Goal: Task Accomplishment & Management: Manage account settings

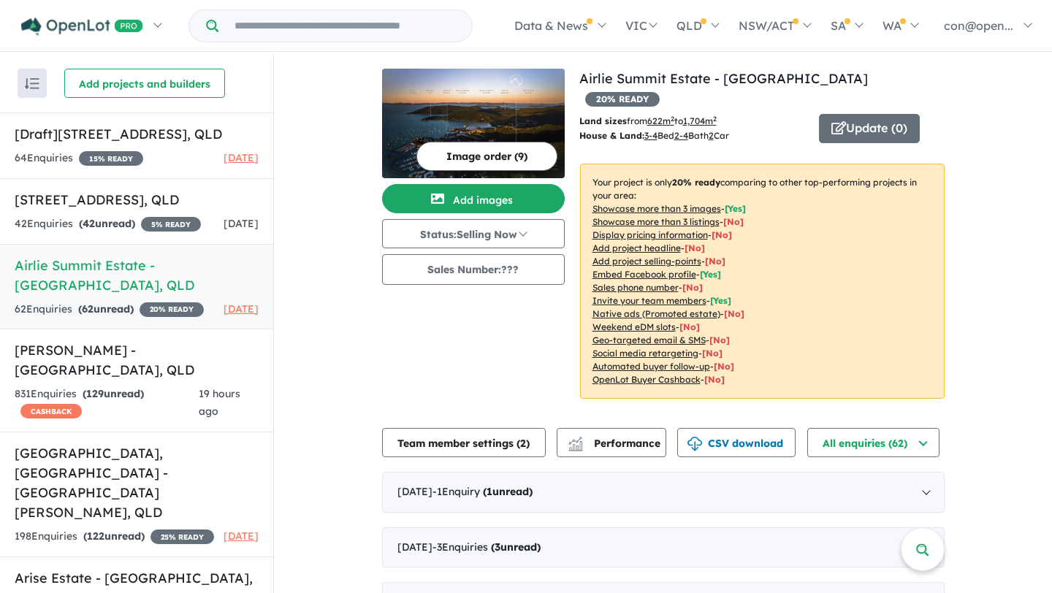
scroll to position [13, 0]
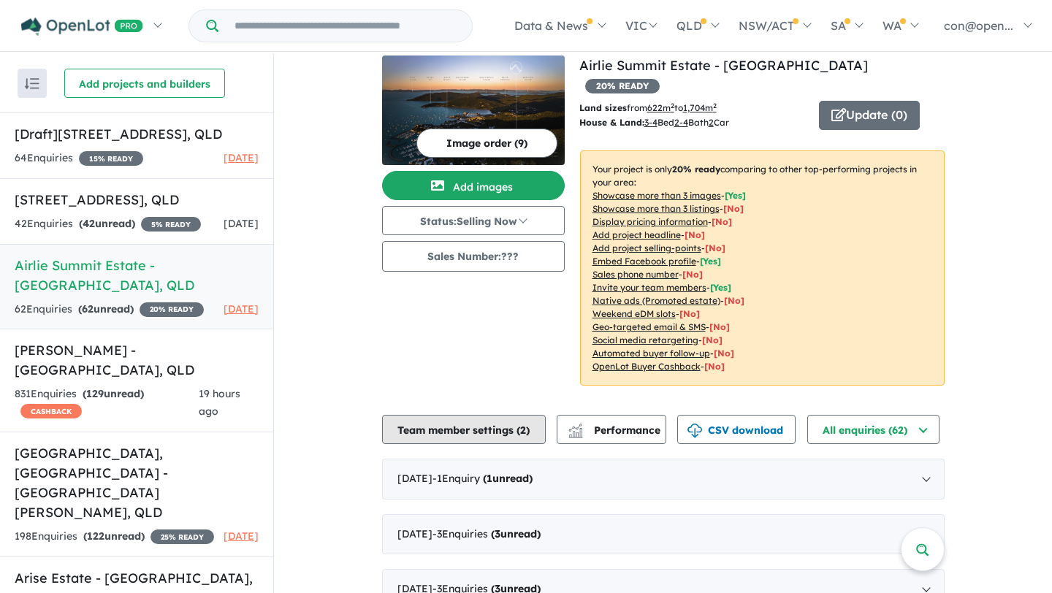
click at [478, 415] on button "Team member settings ( 2 )" at bounding box center [464, 429] width 164 height 29
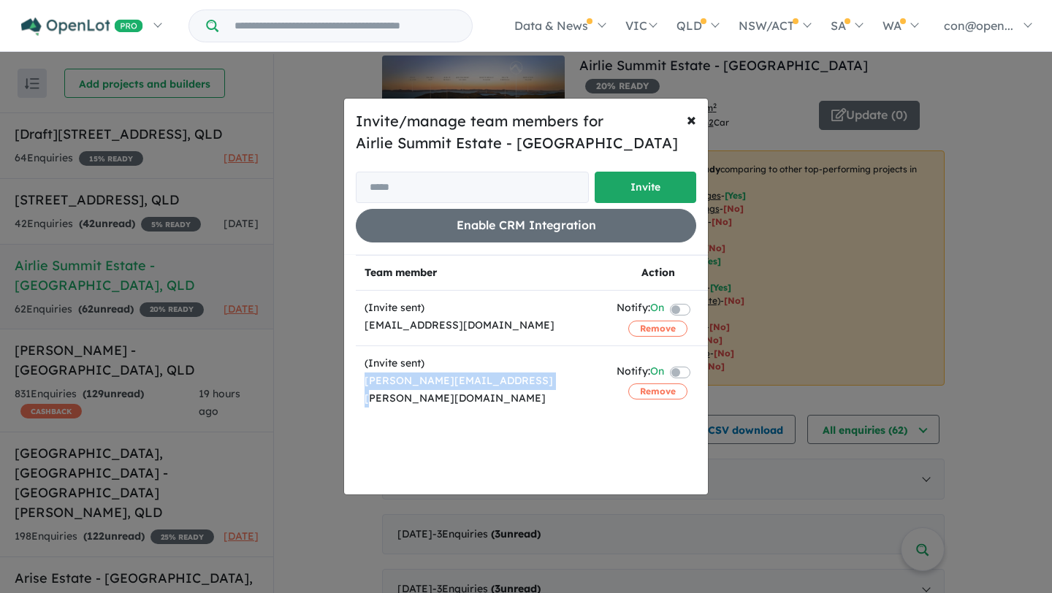
drag, startPoint x: 527, startPoint y: 385, endPoint x: 365, endPoint y: 382, distance: 161.5
click at [365, 383] on div "[PERSON_NAME][EMAIL_ADDRESS][PERSON_NAME][DOMAIN_NAME]" at bounding box center [481, 390] width 234 height 35
copy div "[PERSON_NAME][EMAIL_ADDRESS][PERSON_NAME][DOMAIN_NAME]"
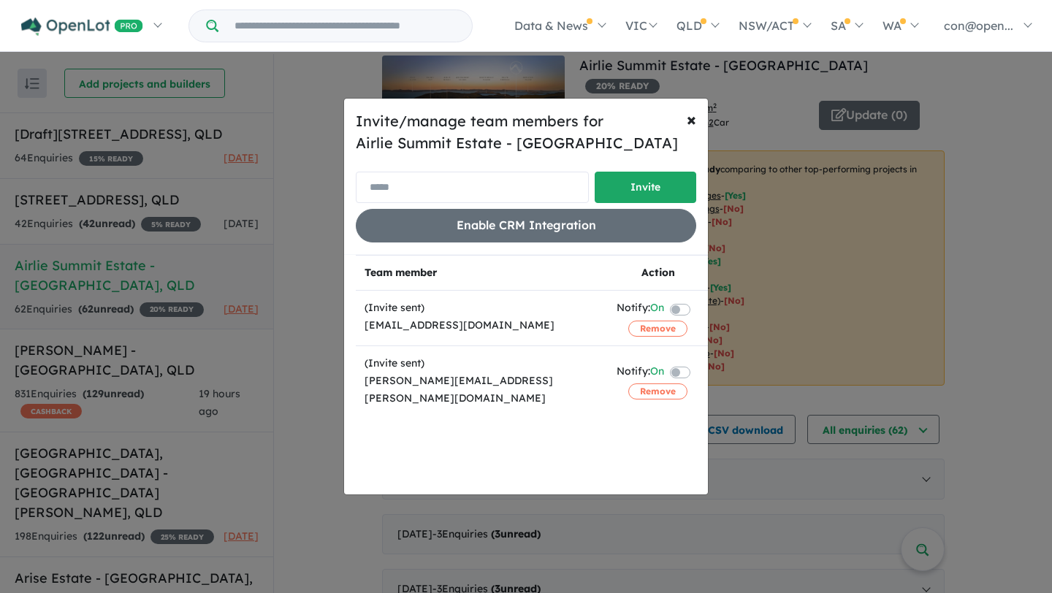
click at [456, 186] on input "email" at bounding box center [472, 187] width 233 height 31
paste input "**********"
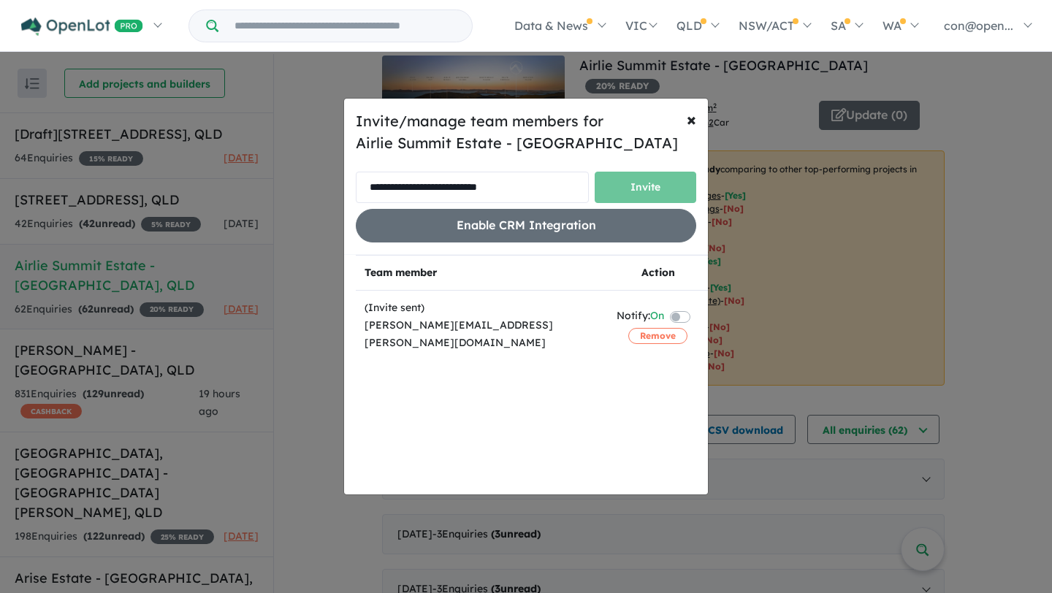
type input "**********"
click at [558, 183] on input "**********" at bounding box center [472, 187] width 233 height 31
click at [643, 335] on button "Remove" at bounding box center [657, 336] width 59 height 16
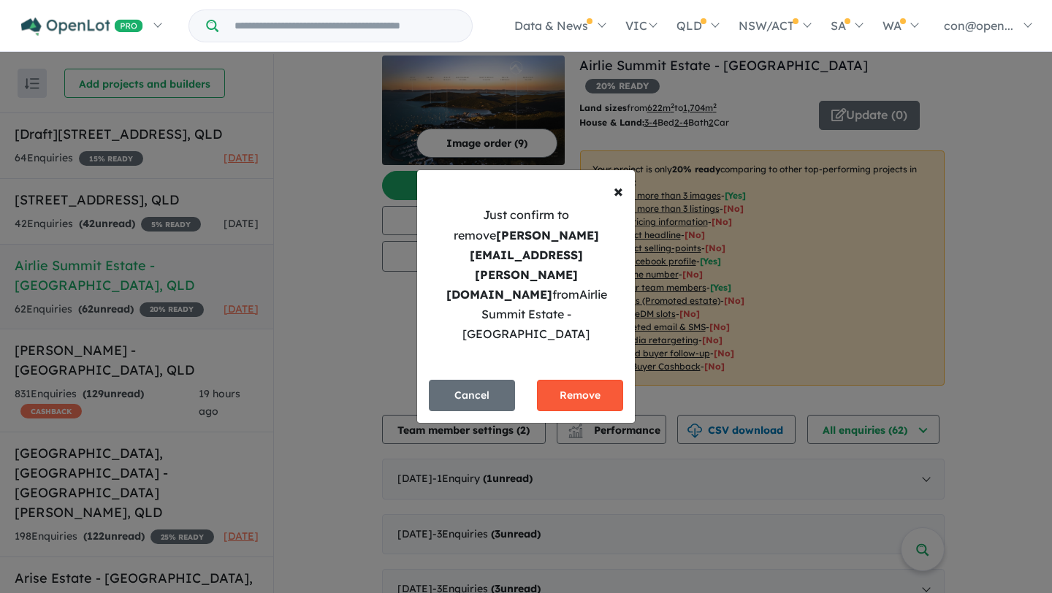
click at [593, 380] on button "Remove" at bounding box center [580, 395] width 86 height 31
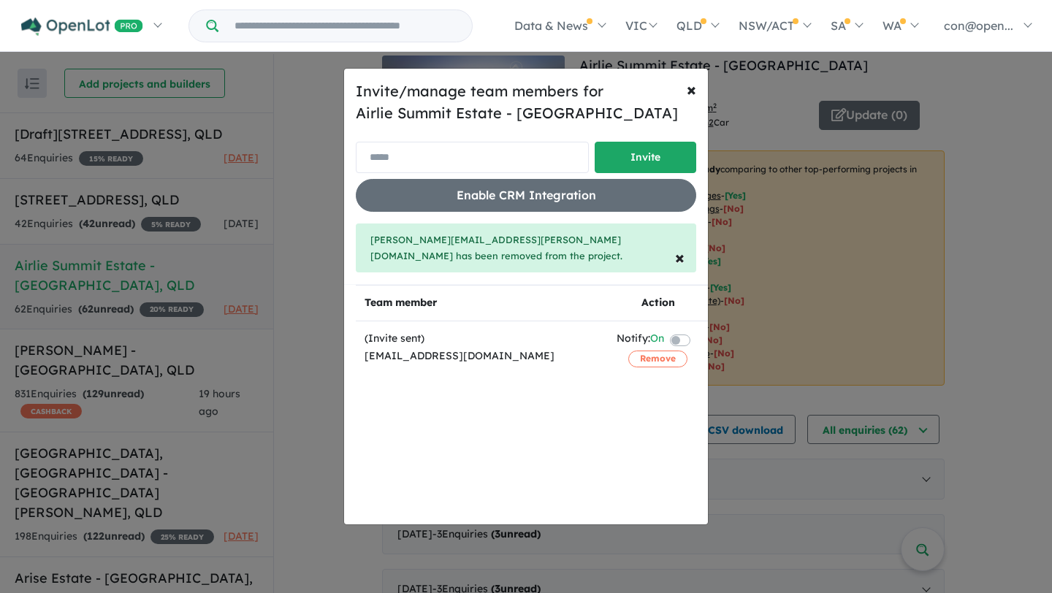
click at [481, 167] on input "email" at bounding box center [472, 157] width 233 height 31
paste input "**********"
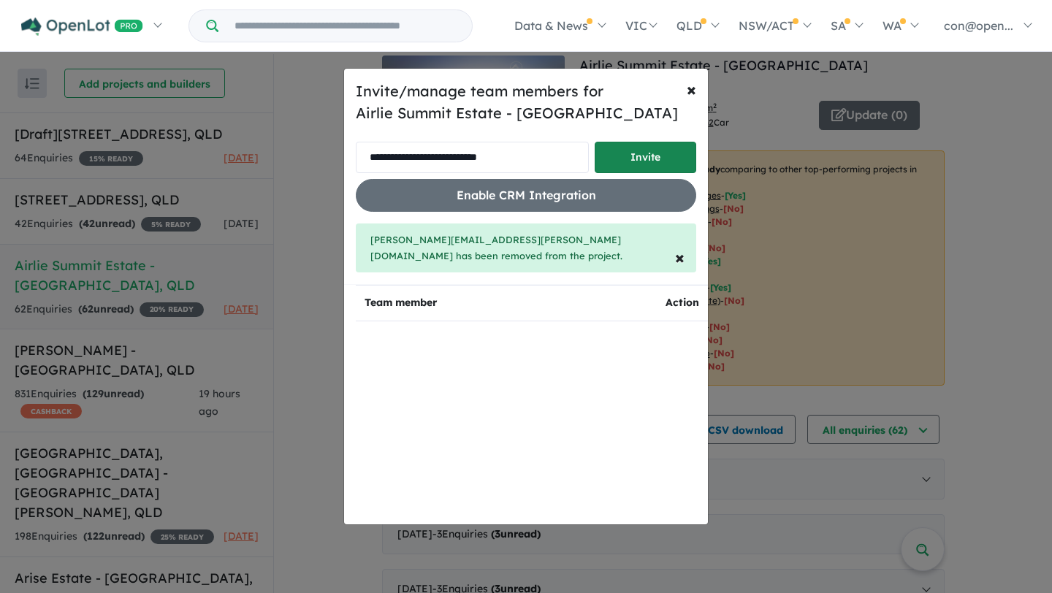
type input "**********"
click at [636, 173] on button "Invite" at bounding box center [646, 157] width 102 height 31
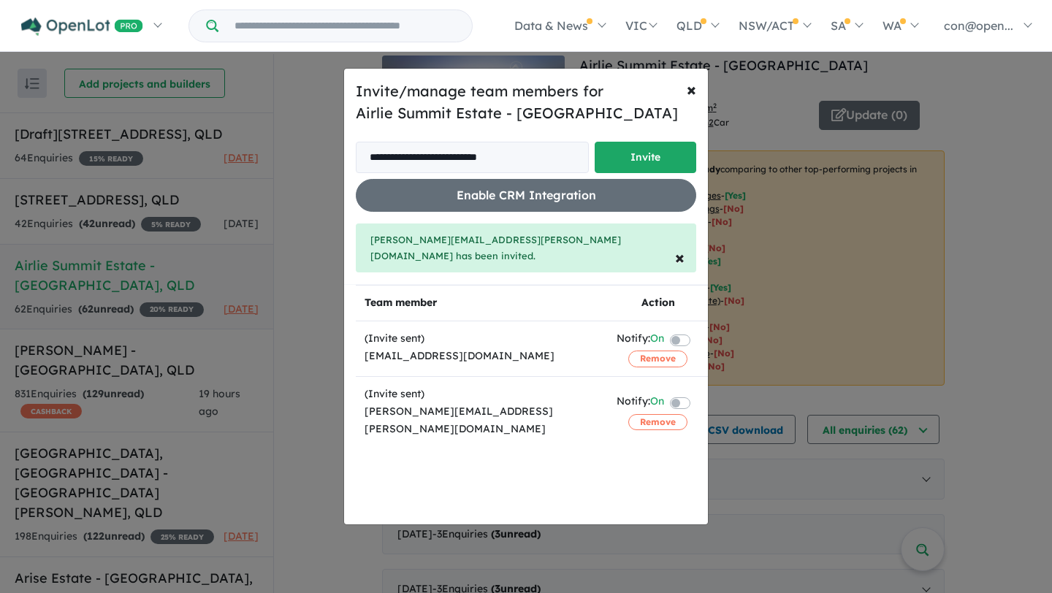
click at [696, 393] on label at bounding box center [697, 402] width 3 height 18
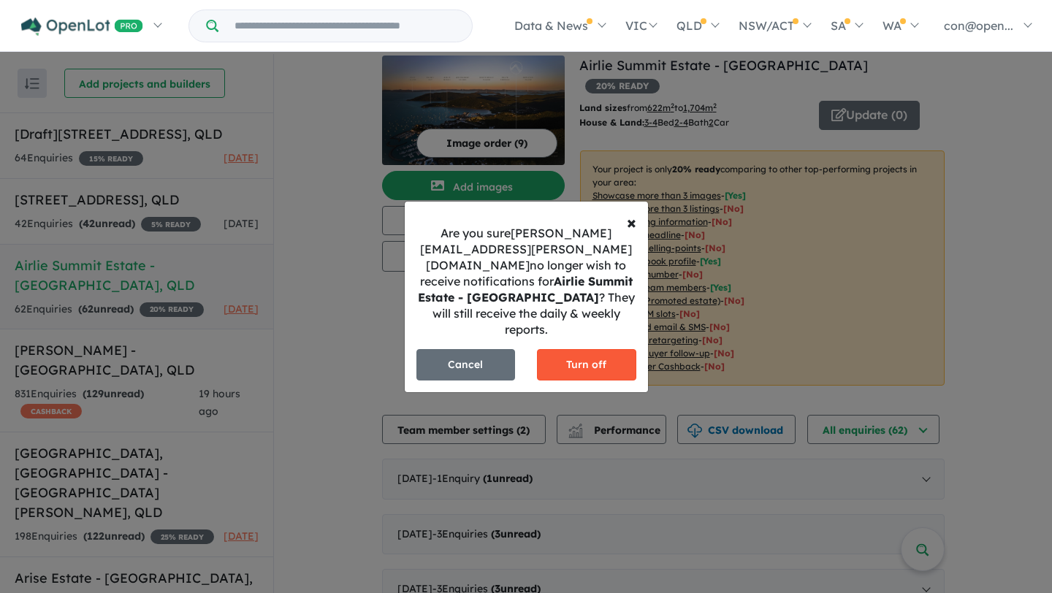
click at [584, 356] on button "Turn off" at bounding box center [586, 364] width 99 height 31
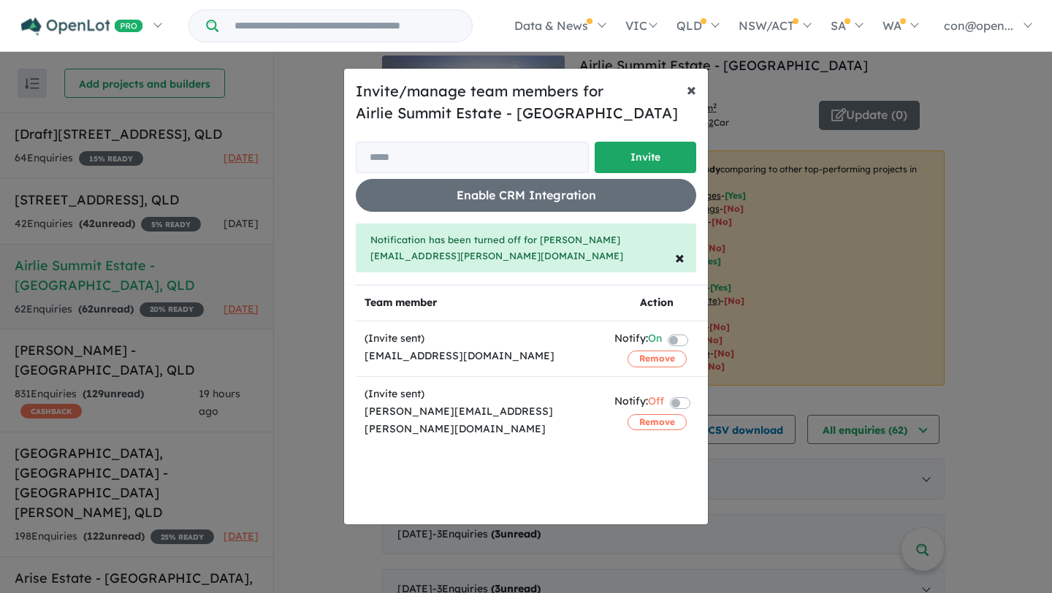
click at [688, 98] on span "×" at bounding box center [691, 89] width 9 height 22
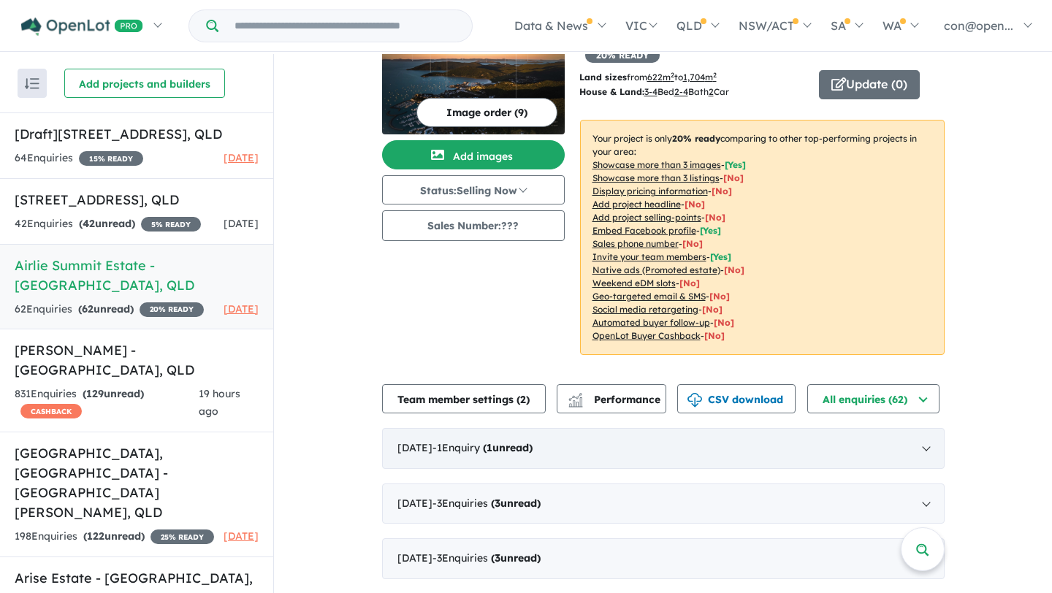
scroll to position [0, 0]
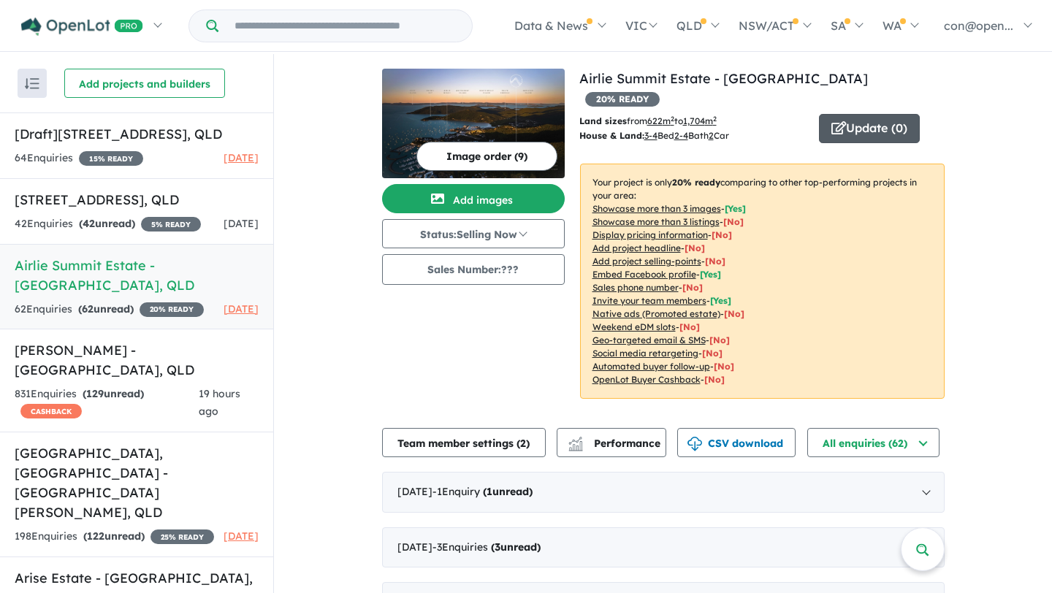
click at [870, 117] on button "Update ( 0 )" at bounding box center [869, 128] width 101 height 29
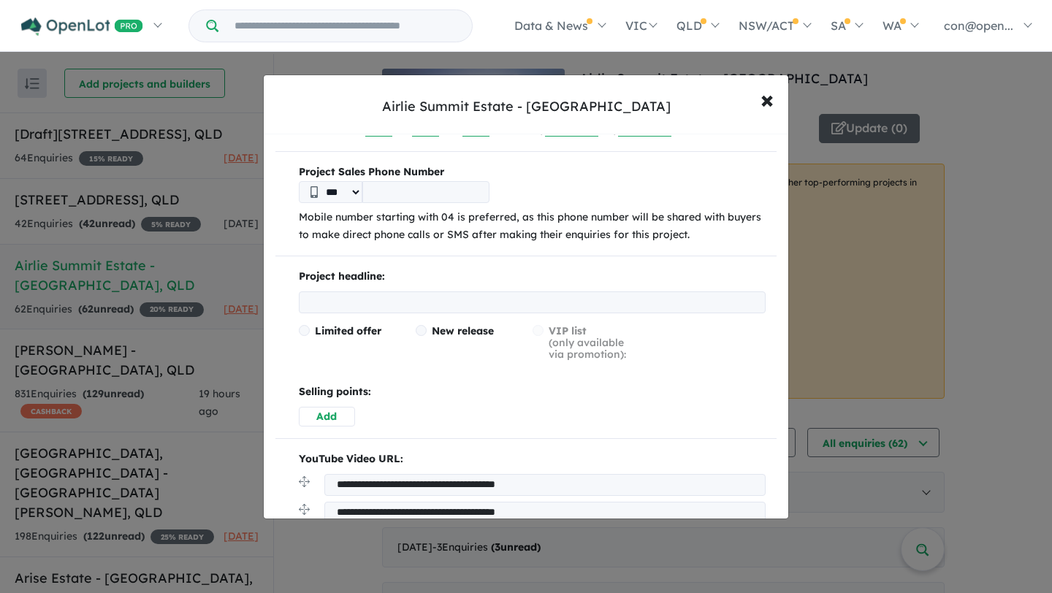
scroll to position [146, 0]
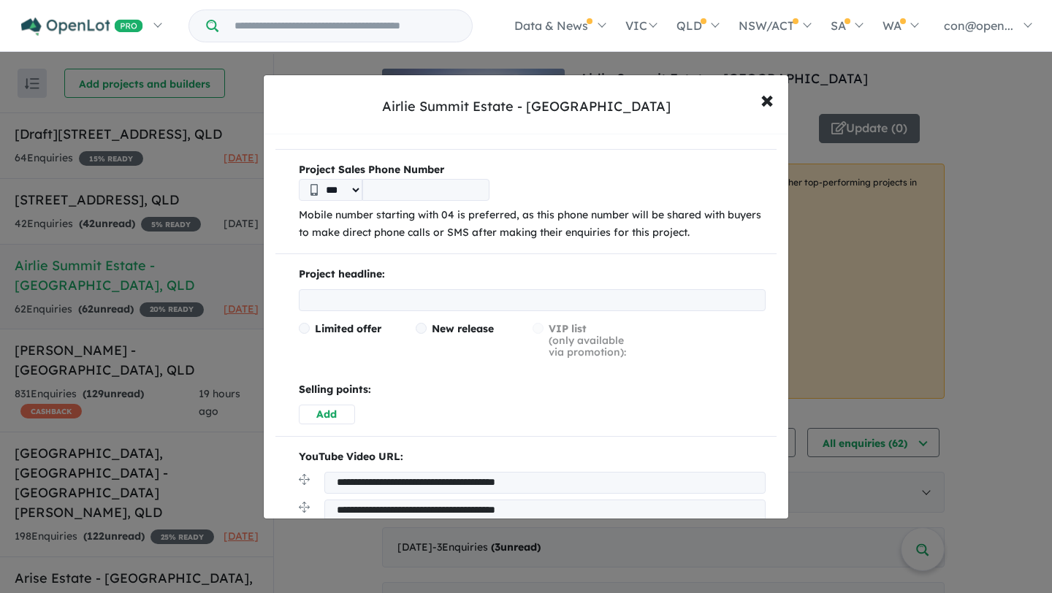
click at [376, 300] on input "text" at bounding box center [532, 300] width 467 height 22
click at [492, 253] on hr at bounding box center [525, 253] width 501 height 1
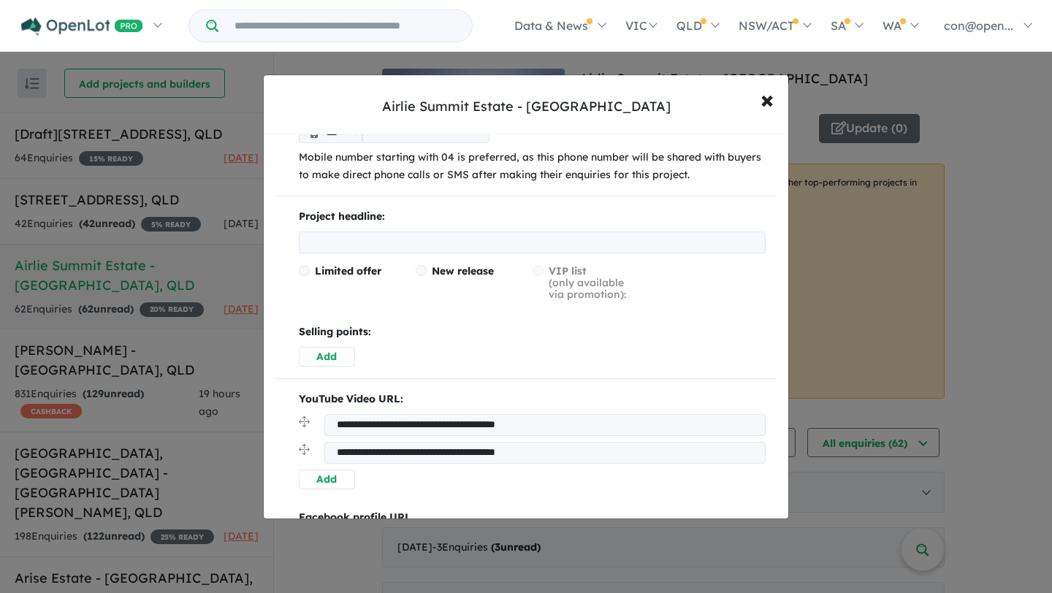
scroll to position [216, 0]
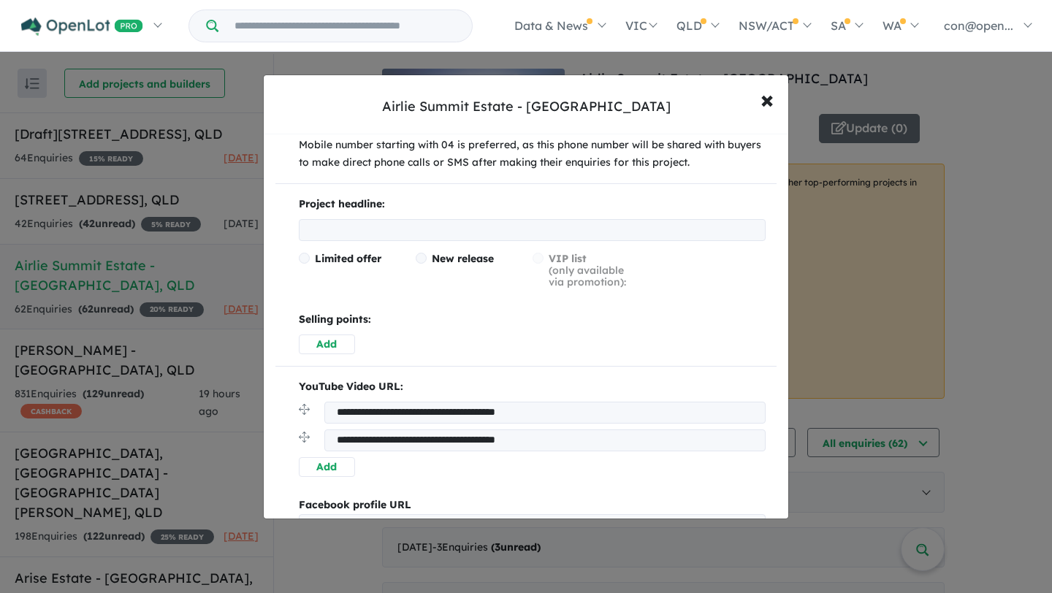
click at [331, 335] on button "Add" at bounding box center [327, 345] width 56 height 20
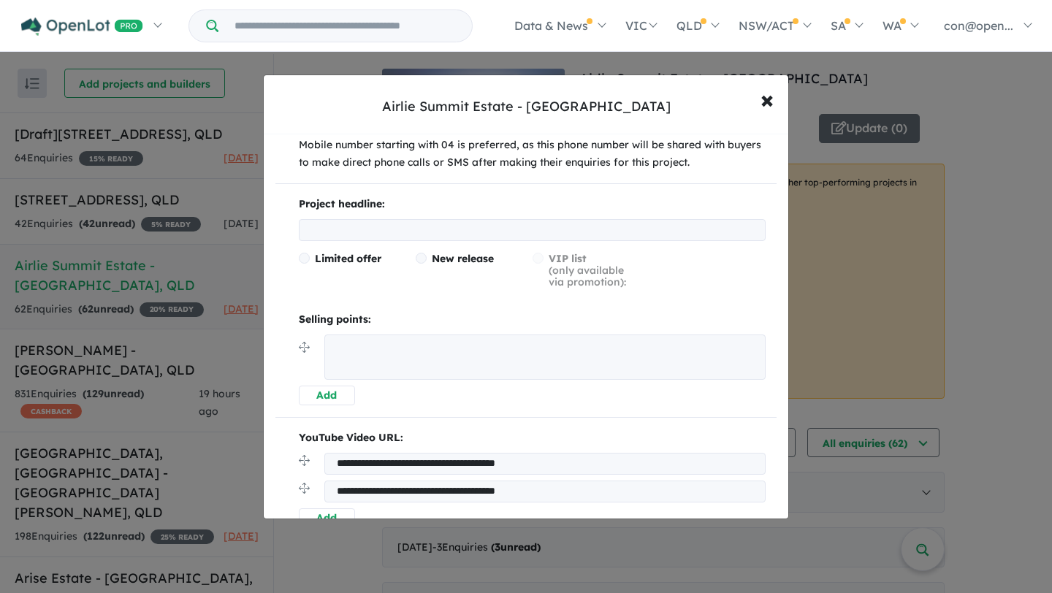
click at [325, 396] on button "Add" at bounding box center [327, 396] width 56 height 20
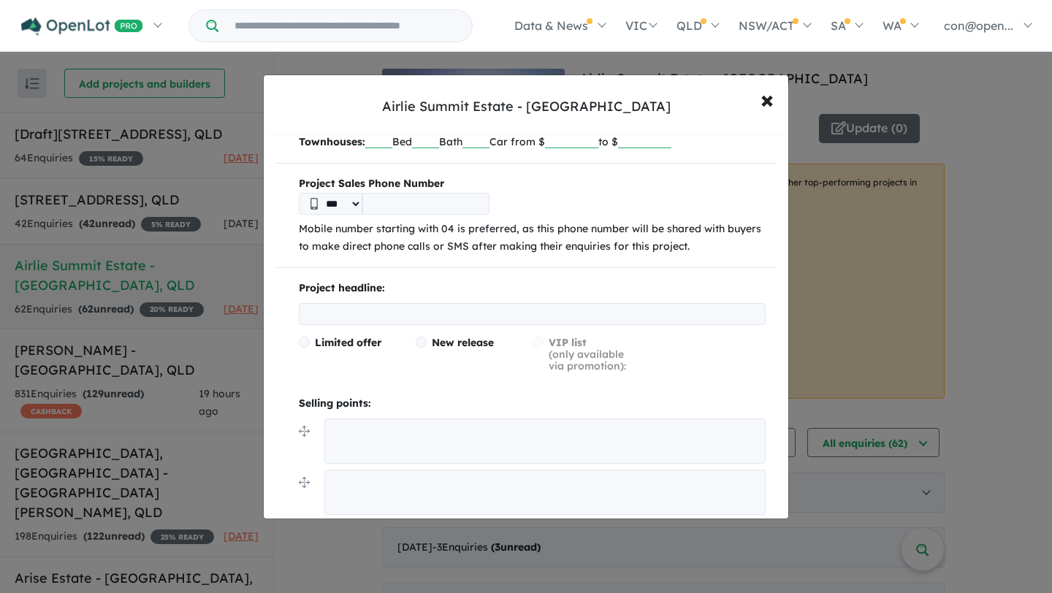
scroll to position [0, 0]
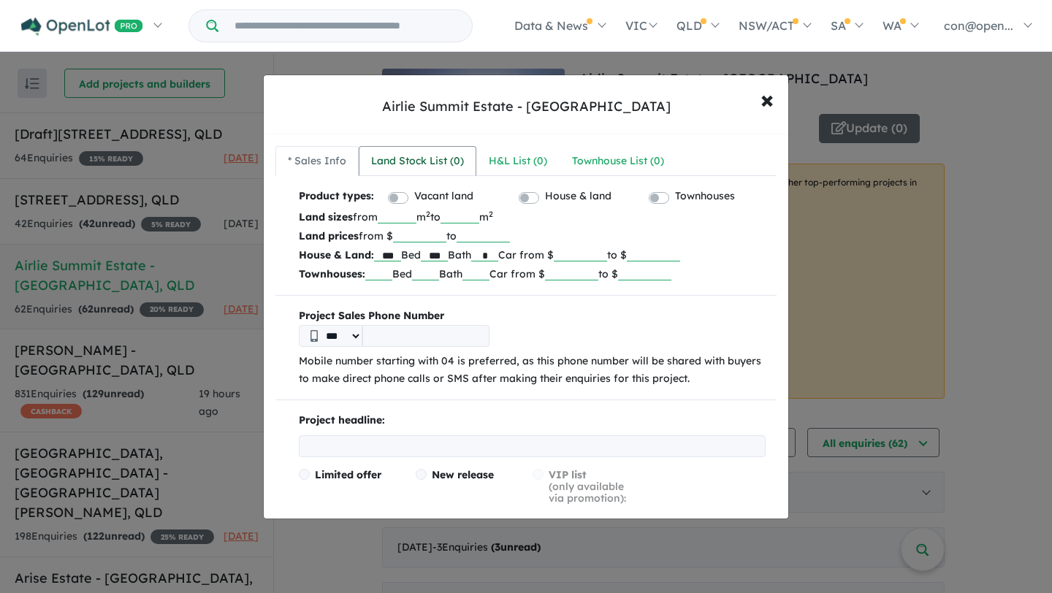
click at [427, 161] on div "Land Stock List ( 0 )" at bounding box center [417, 162] width 93 height 18
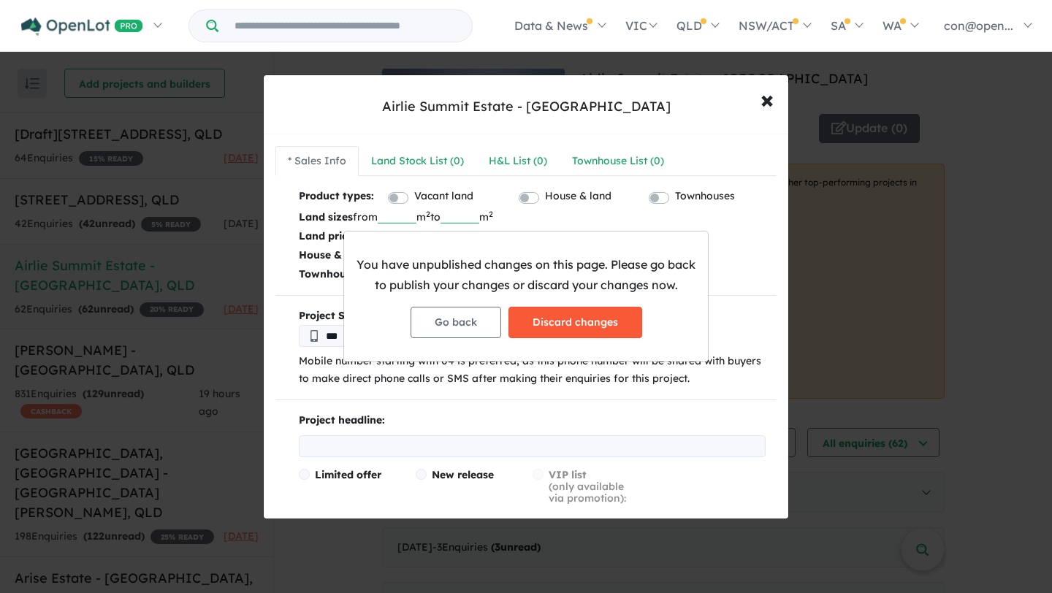
click at [551, 320] on button "Discard changes" at bounding box center [575, 322] width 134 height 31
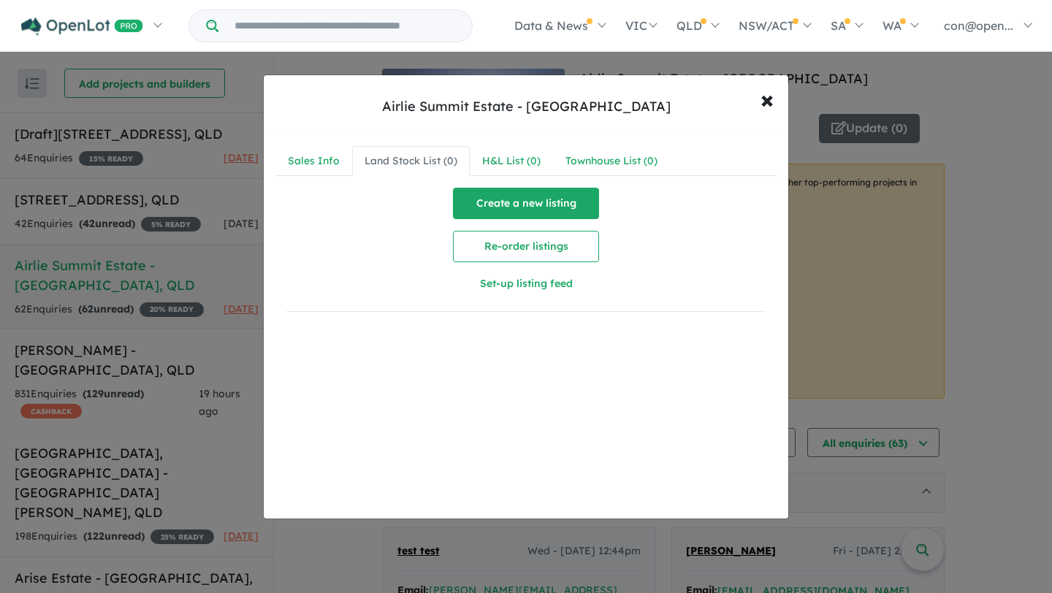
click at [481, 196] on button "Create a new listing" at bounding box center [526, 203] width 146 height 31
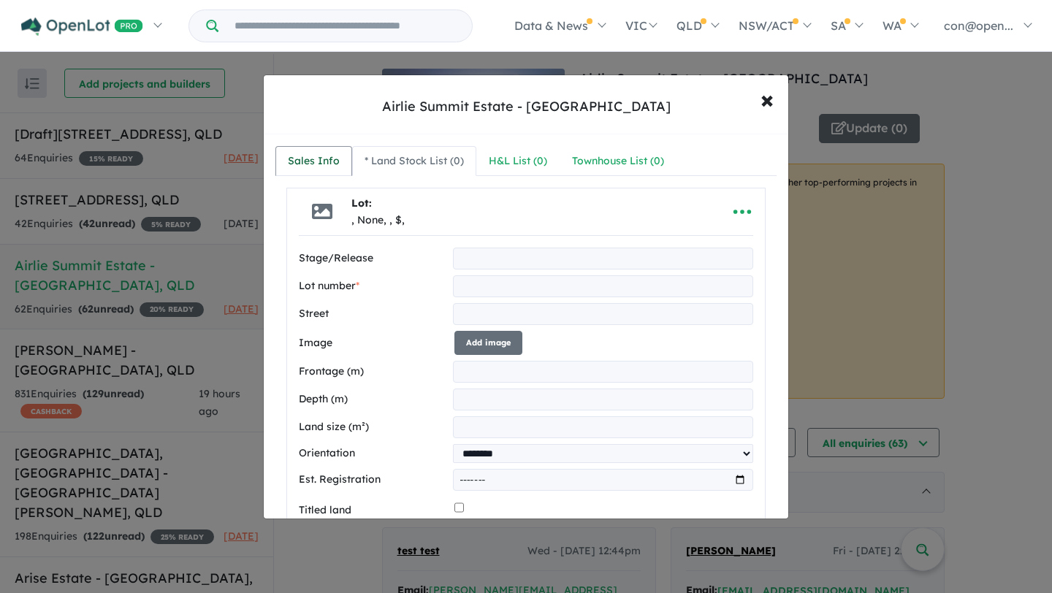
click at [304, 163] on div "Sales Info" at bounding box center [314, 162] width 52 height 18
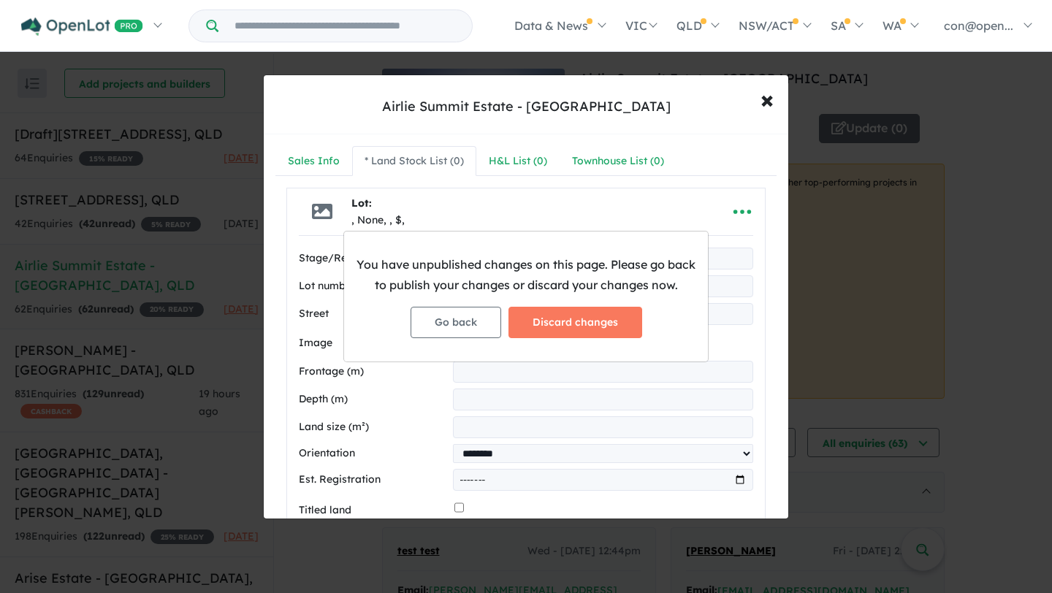
click at [768, 106] on div "You have unpublished changes on this page. Please go back to publish your chang…" at bounding box center [526, 296] width 1052 height 593
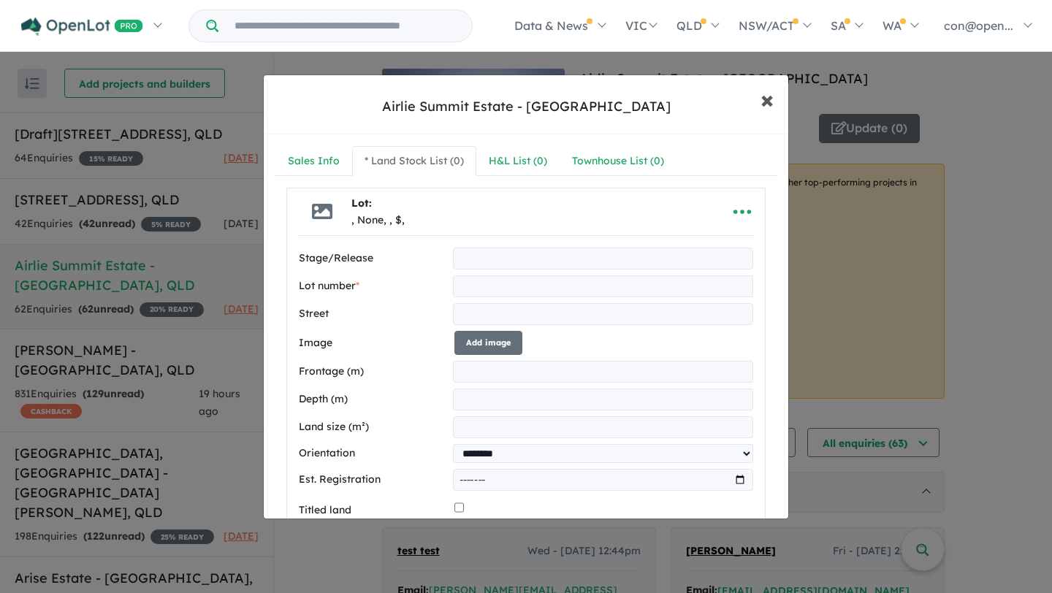
click at [773, 96] on span "×" at bounding box center [766, 98] width 13 height 31
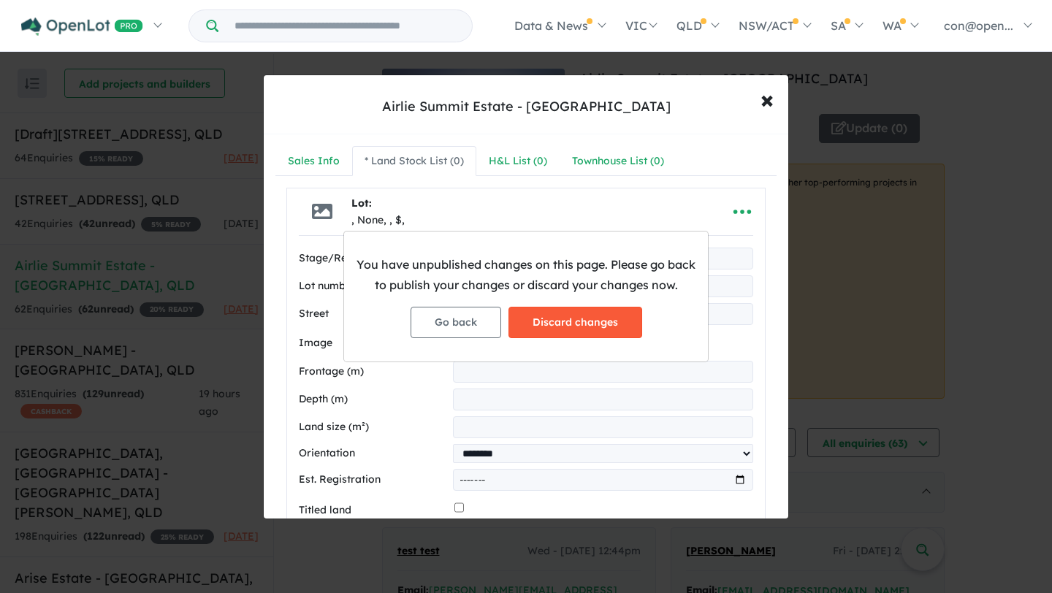
click at [561, 330] on button "Discard changes" at bounding box center [575, 322] width 134 height 31
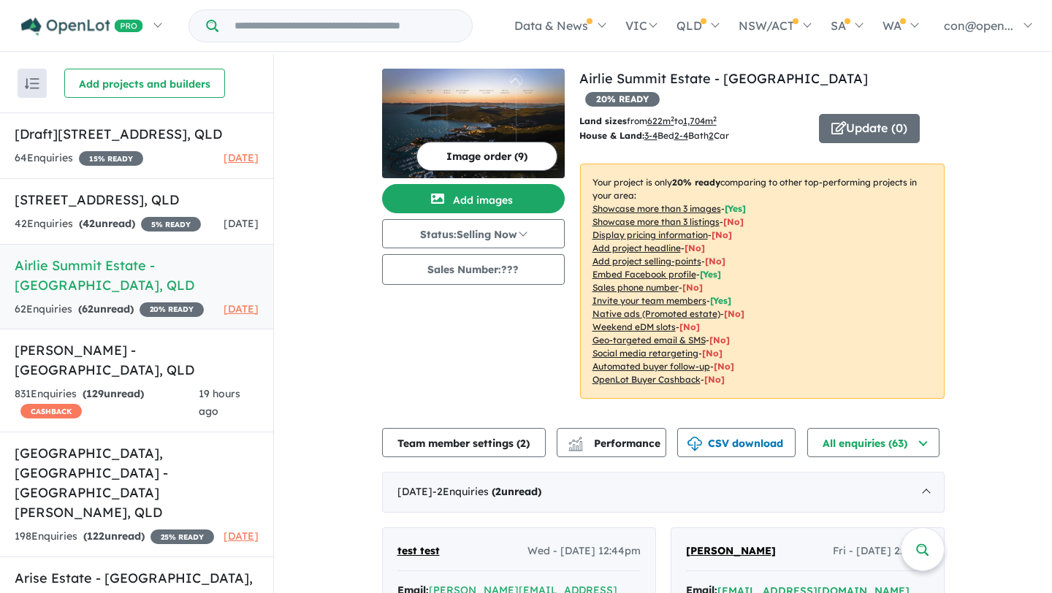
click at [476, 155] on button "Image order ( 9 )" at bounding box center [486, 156] width 141 height 29
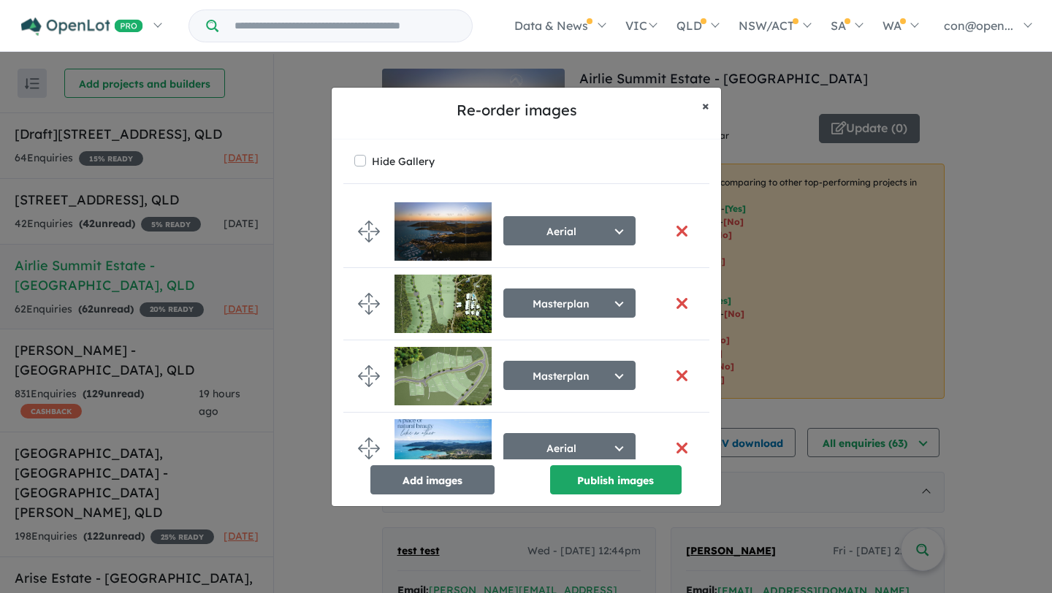
click at [704, 103] on span "×" at bounding box center [705, 105] width 7 height 17
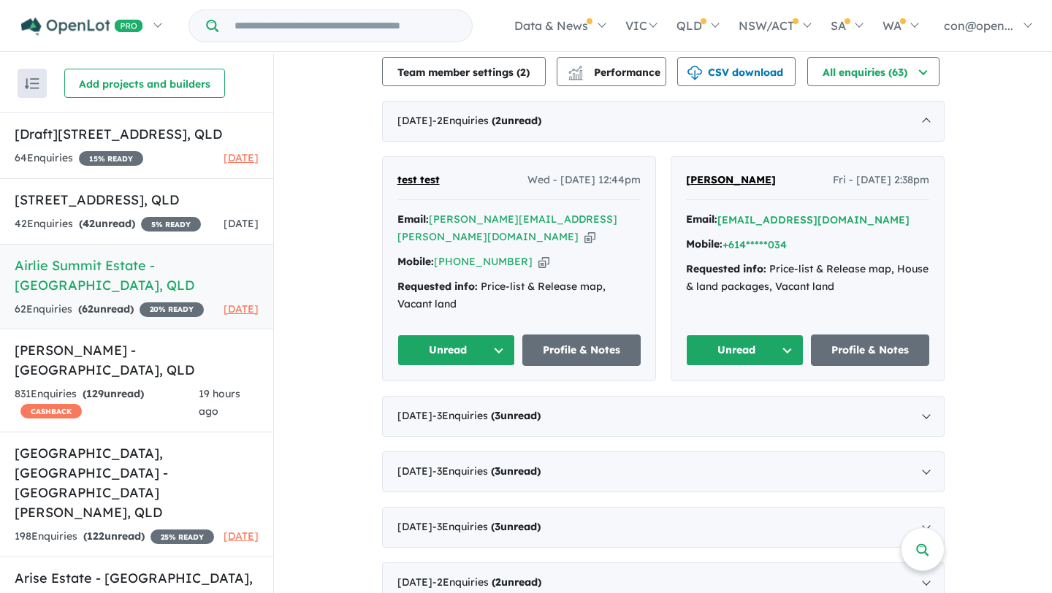
scroll to position [385, 0]
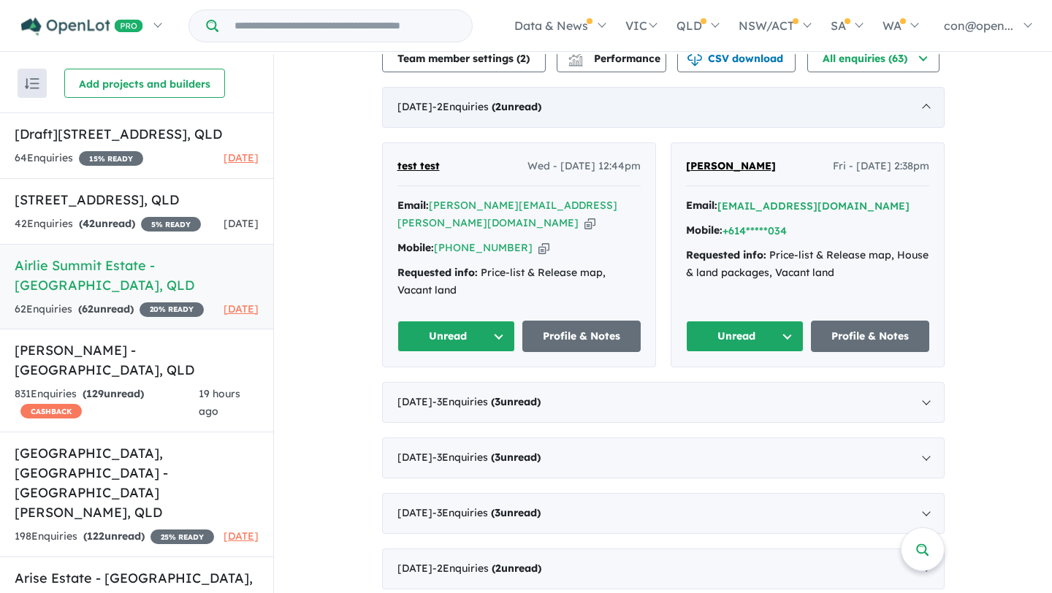
click at [541, 100] on strong "( 2 unread)" at bounding box center [517, 106] width 50 height 13
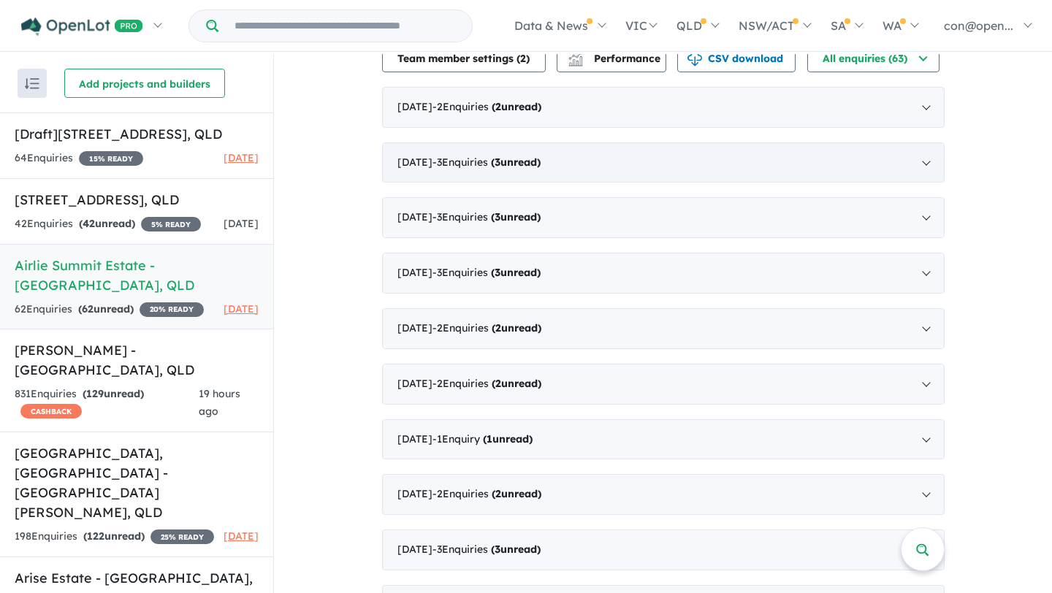
click at [587, 146] on div "[DATE] - 3 Enquir ies ( 3 unread)" at bounding box center [663, 162] width 562 height 41
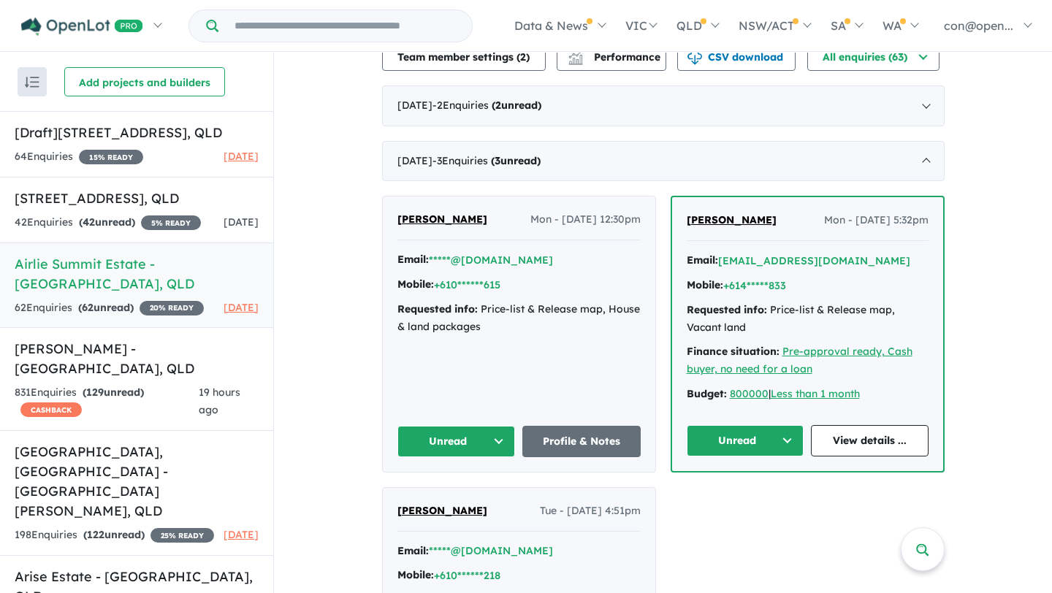
scroll to position [400, 0]
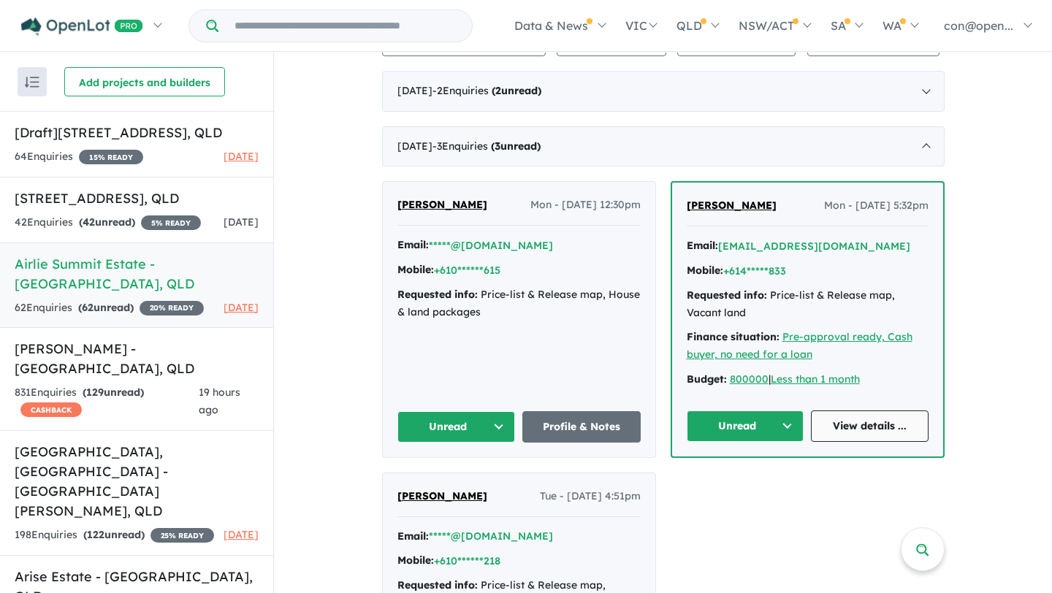
click at [860, 410] on link "View details ..." at bounding box center [870, 425] width 118 height 31
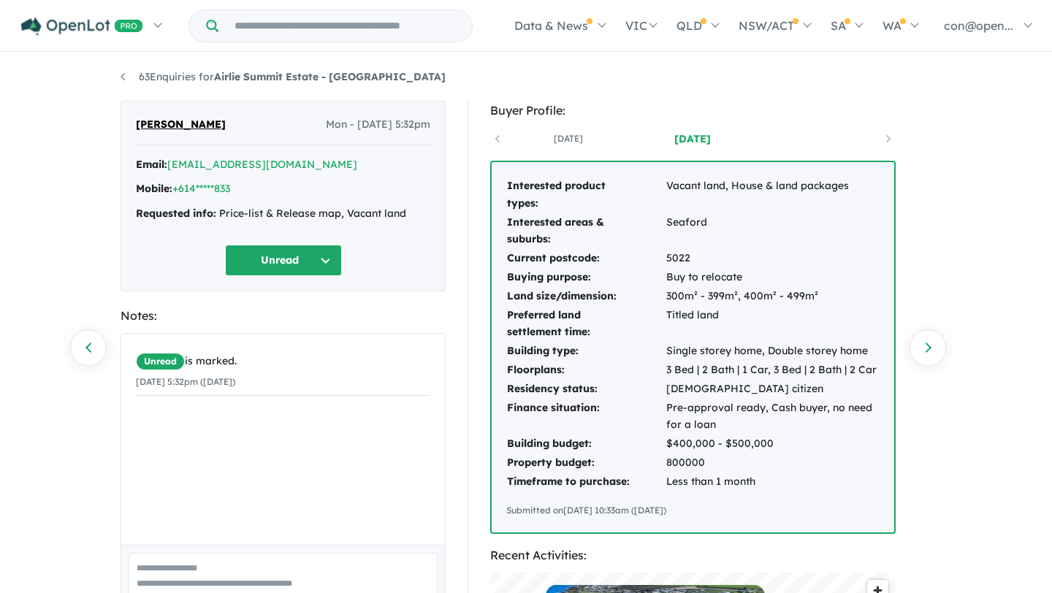
click at [295, 83] on li "63 Enquiries for Airlie Summit Estate - [GEOGRAPHIC_DATA]" at bounding box center [283, 78] width 325 height 18
click at [379, 74] on strong "Airlie Summit Estate - [GEOGRAPHIC_DATA]" at bounding box center [330, 76] width 232 height 13
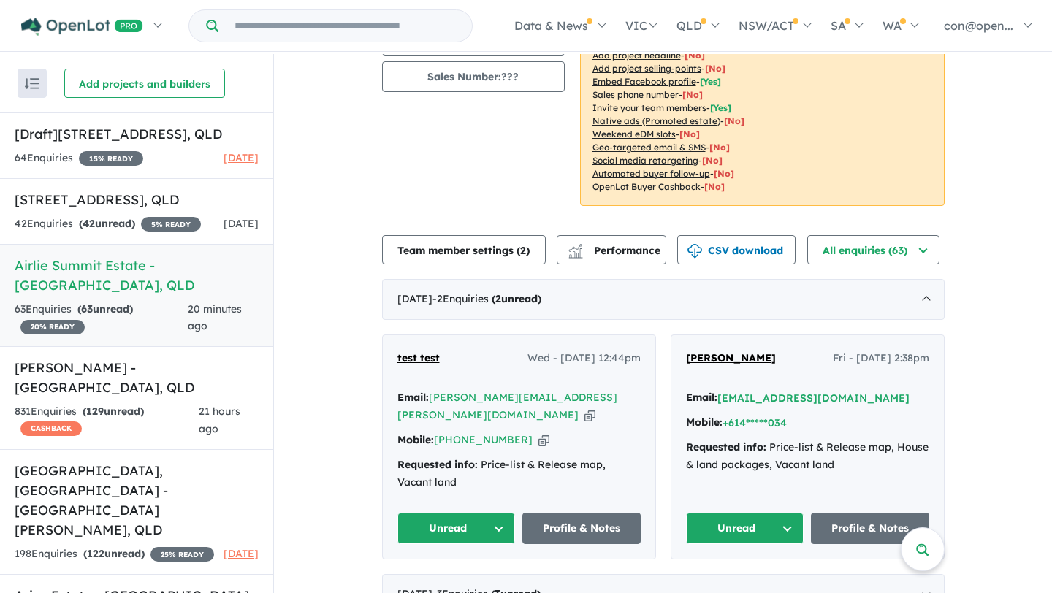
scroll to position [207, 0]
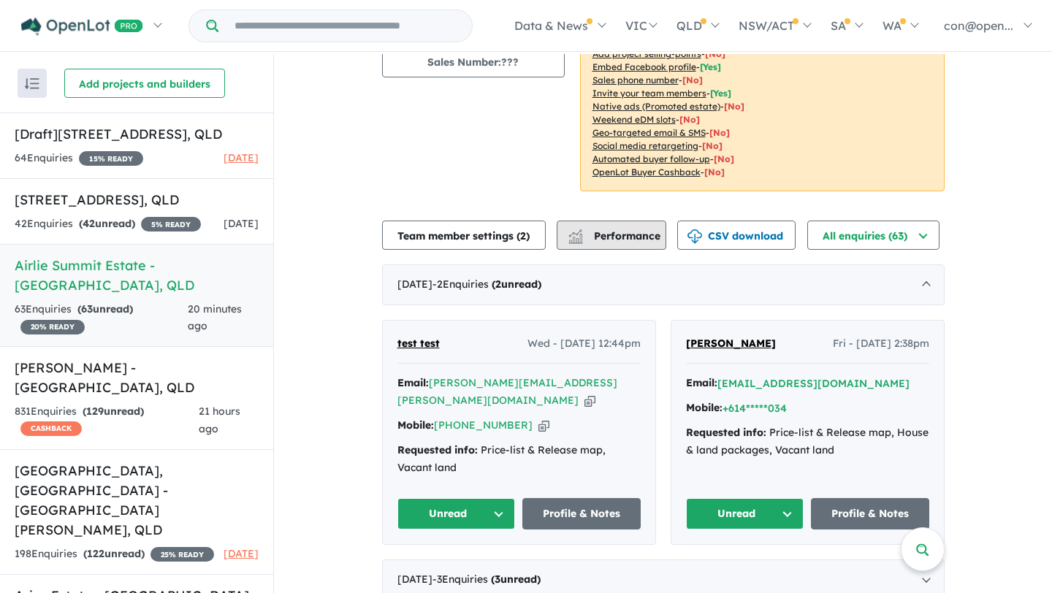
click at [604, 229] on span "Performance" at bounding box center [615, 235] width 90 height 13
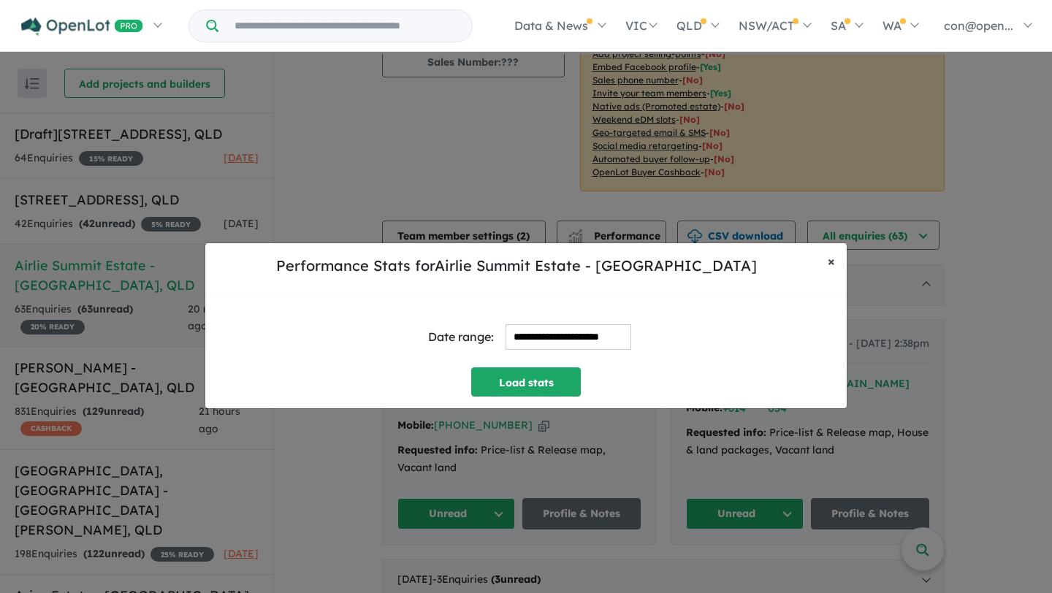
click at [830, 264] on span "×" at bounding box center [831, 261] width 7 height 17
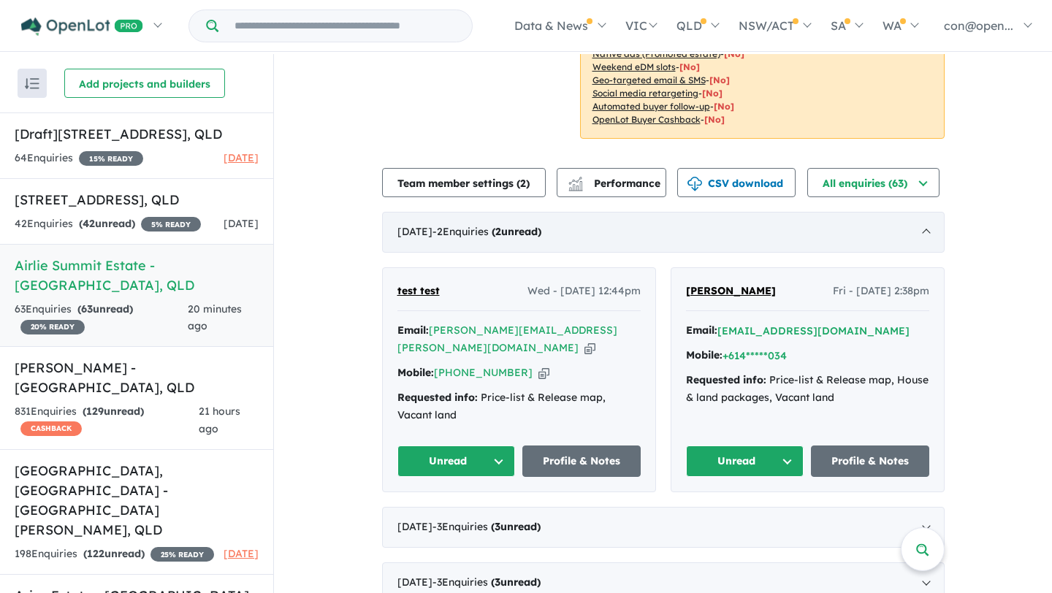
click at [578, 218] on div "August 2025 - 2 Enquir ies ( 2 unread)" at bounding box center [663, 232] width 562 height 41
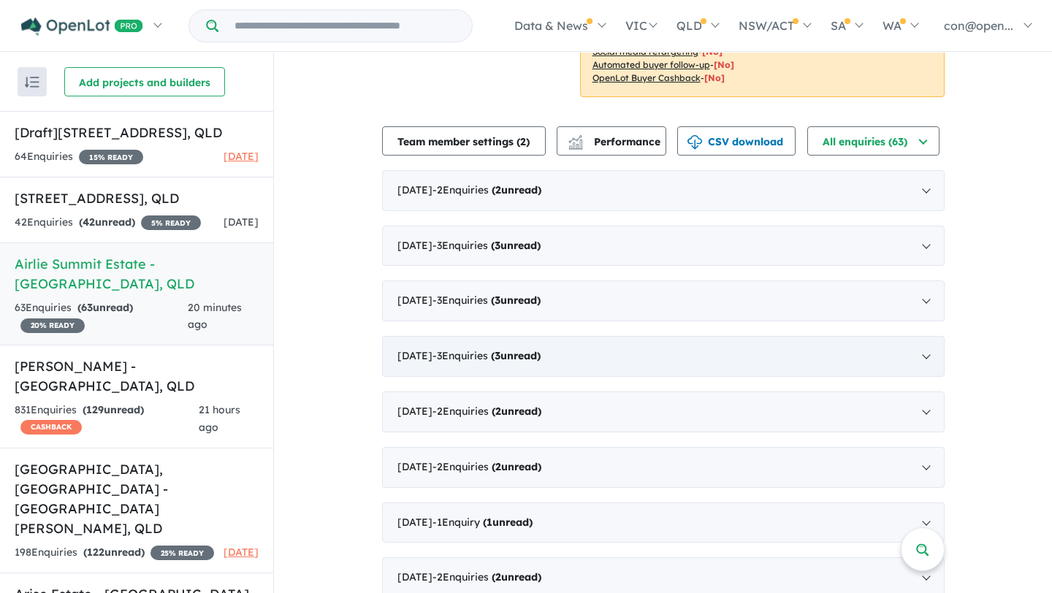
scroll to position [298, 0]
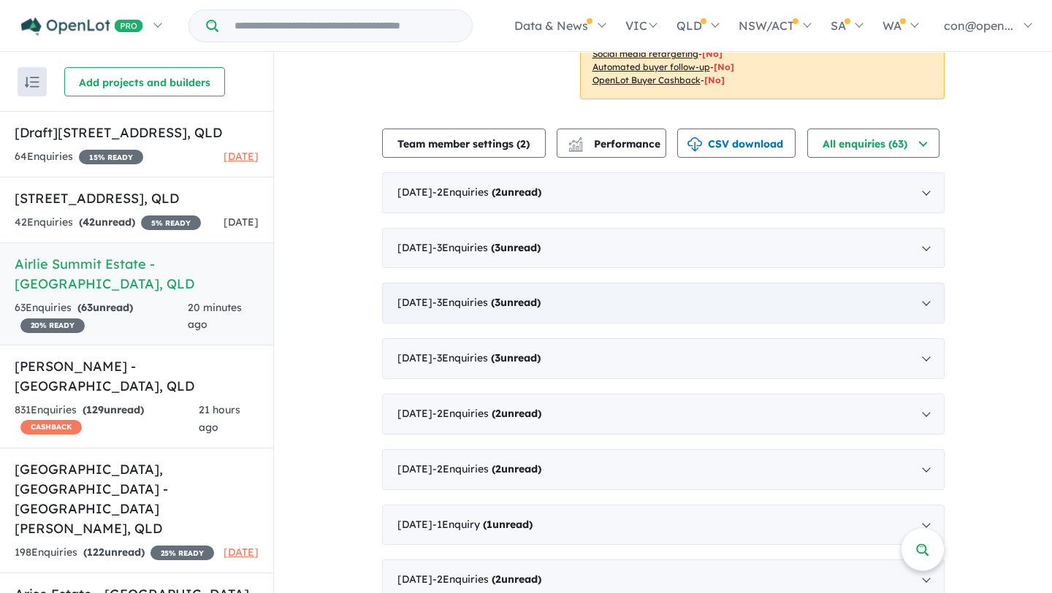
click at [523, 296] on strong "( 3 unread)" at bounding box center [516, 302] width 50 height 13
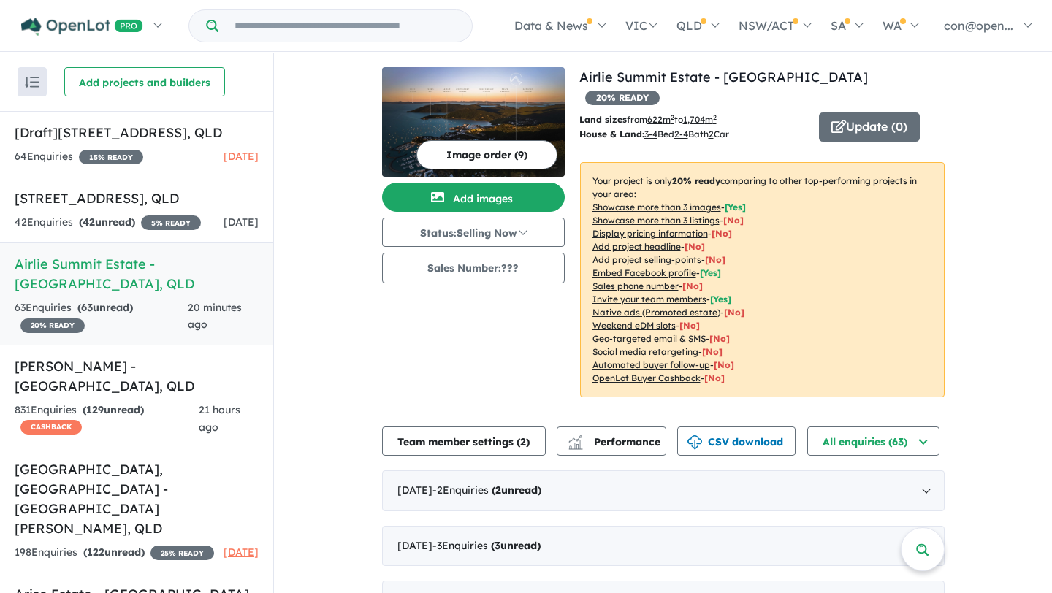
scroll to position [0, 0]
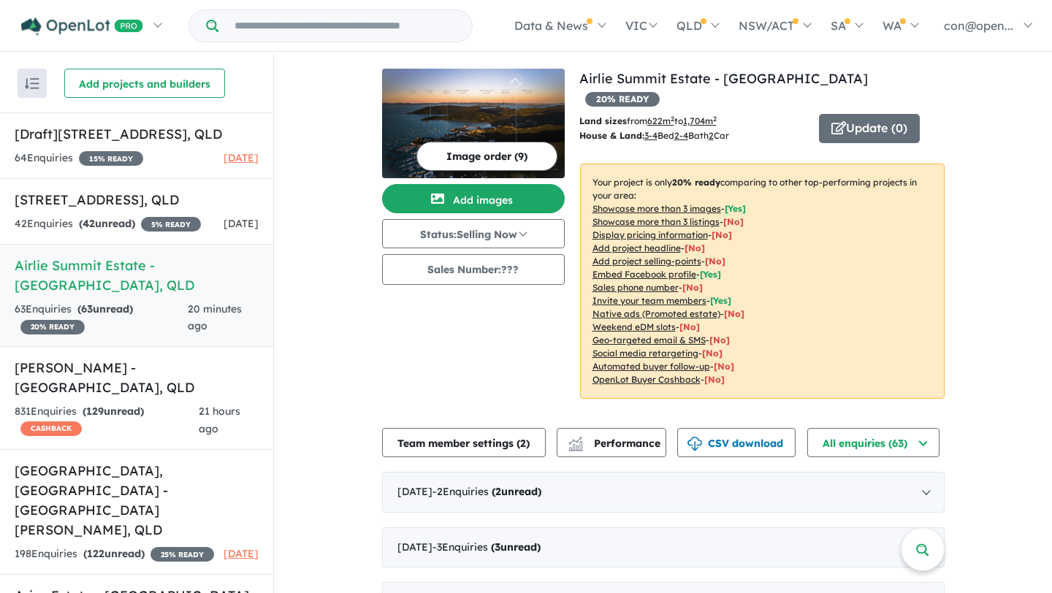
click at [80, 295] on h5 "Airlie Summit Estate - Airlie Beach , QLD" at bounding box center [137, 275] width 244 height 39
click at [687, 77] on link "Airlie Summit Estate - [GEOGRAPHIC_DATA]" at bounding box center [723, 78] width 289 height 17
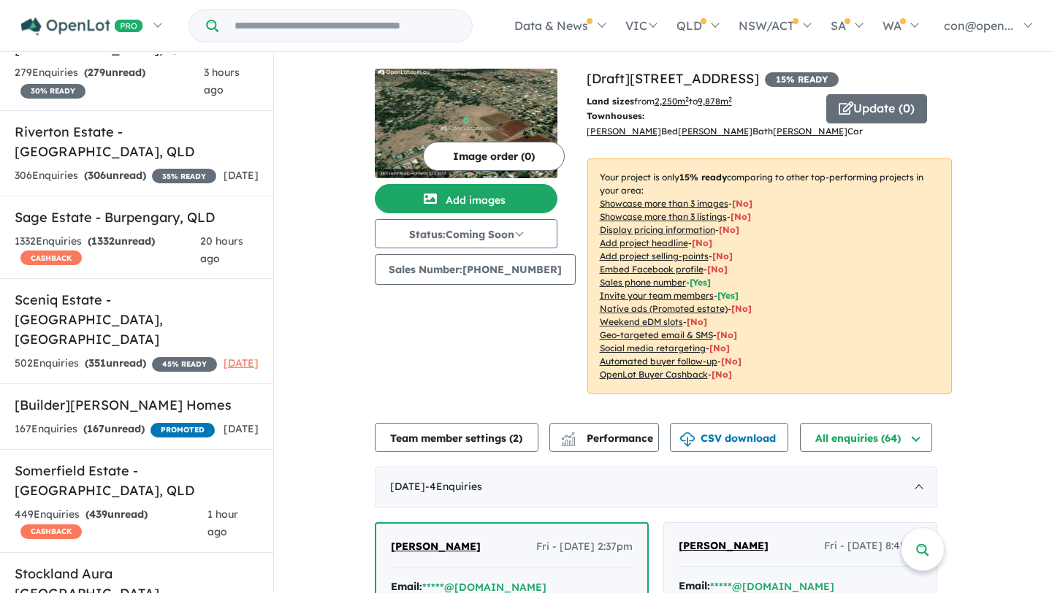
scroll to position [4209, 0]
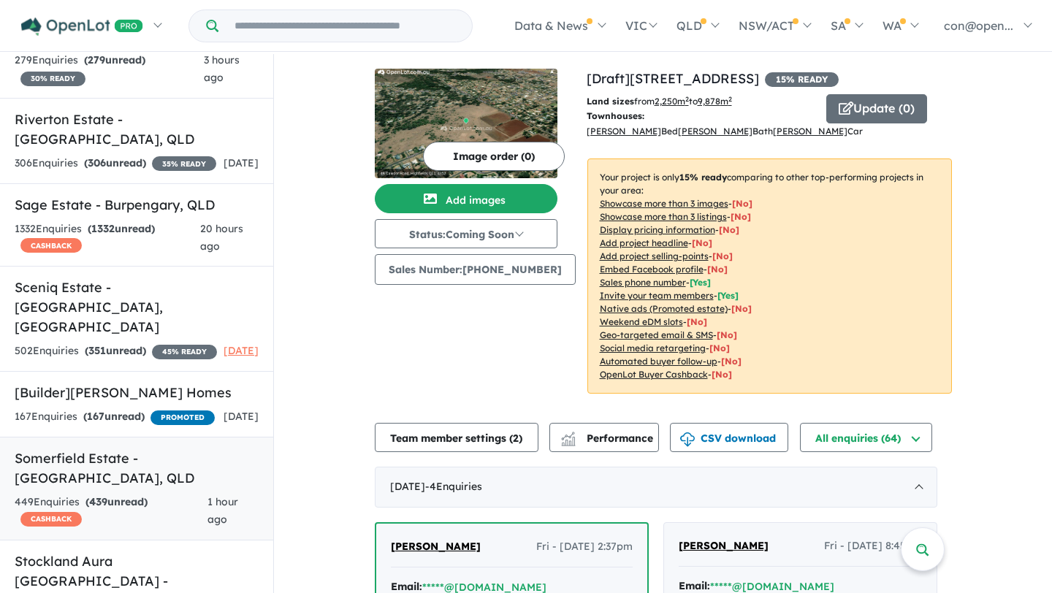
click at [112, 448] on h5 "Somerfield Estate - Holmview , QLD" at bounding box center [137, 467] width 244 height 39
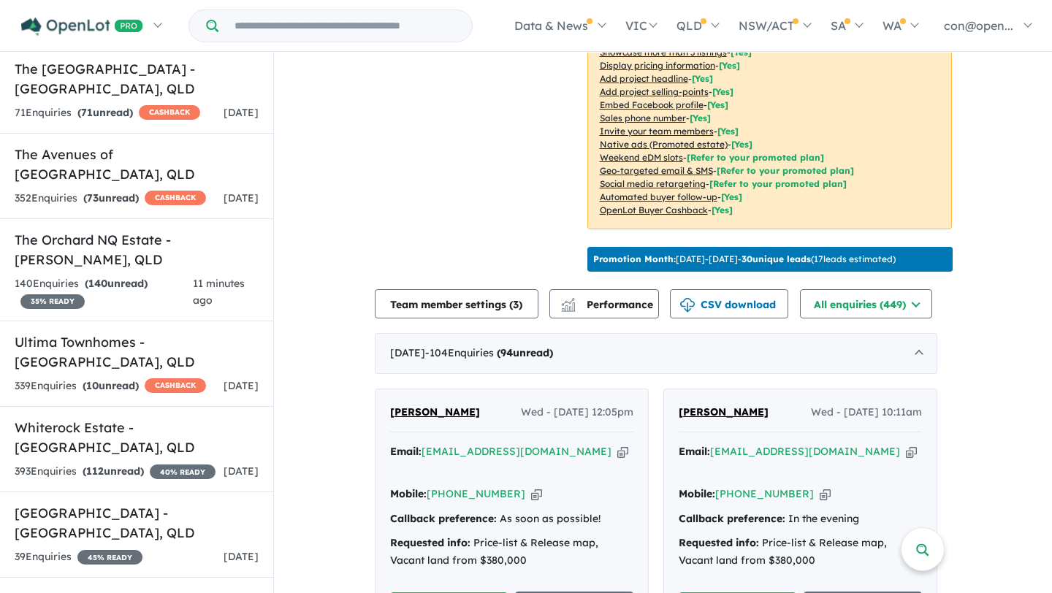
scroll to position [335, 0]
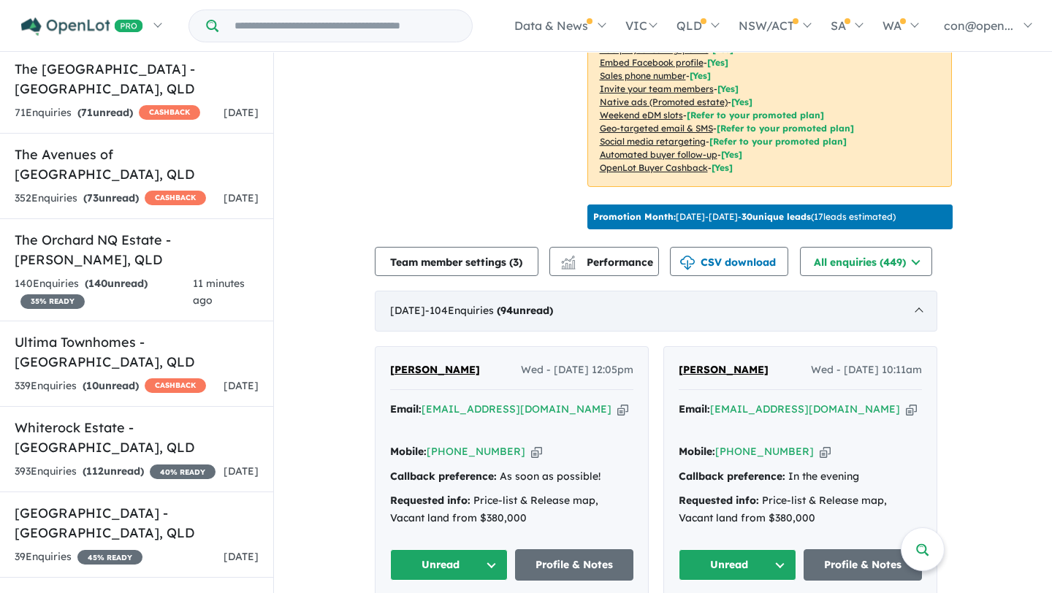
click at [478, 305] on span "- 104 Enquir ies ( 94 unread)" at bounding box center [489, 310] width 128 height 13
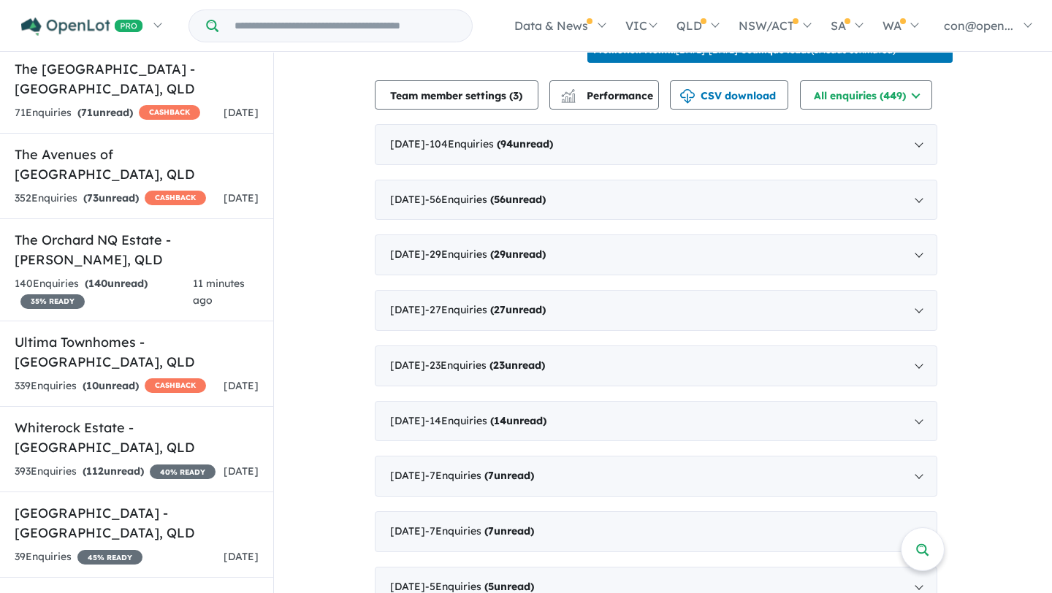
scroll to position [503, 0]
